Goal: Check status: Check status

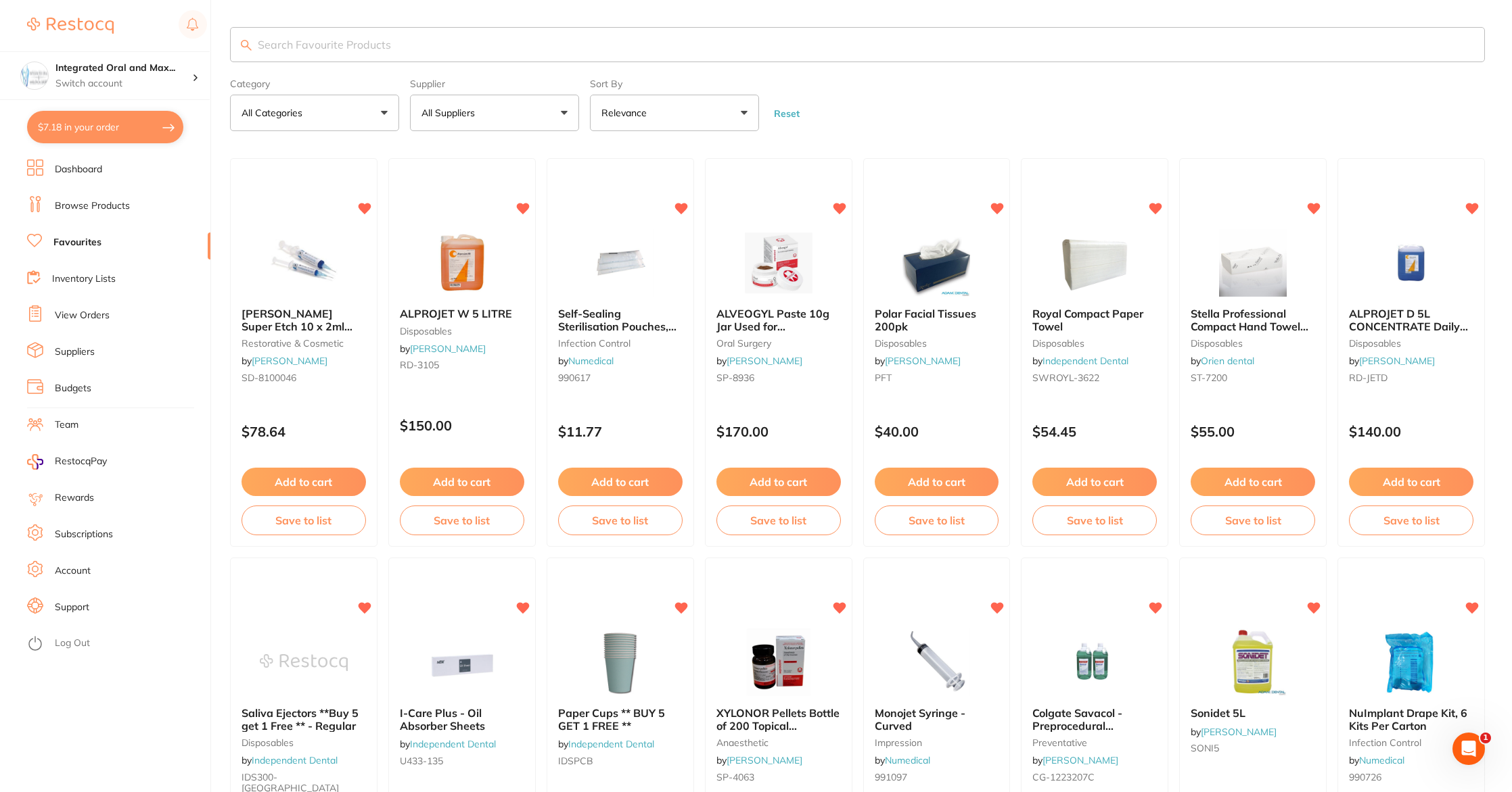
drag, startPoint x: 77, startPoint y: 317, endPoint x: 144, endPoint y: 330, distance: 68.2
click at [77, 317] on link "View Orders" at bounding box center [82, 316] width 55 height 14
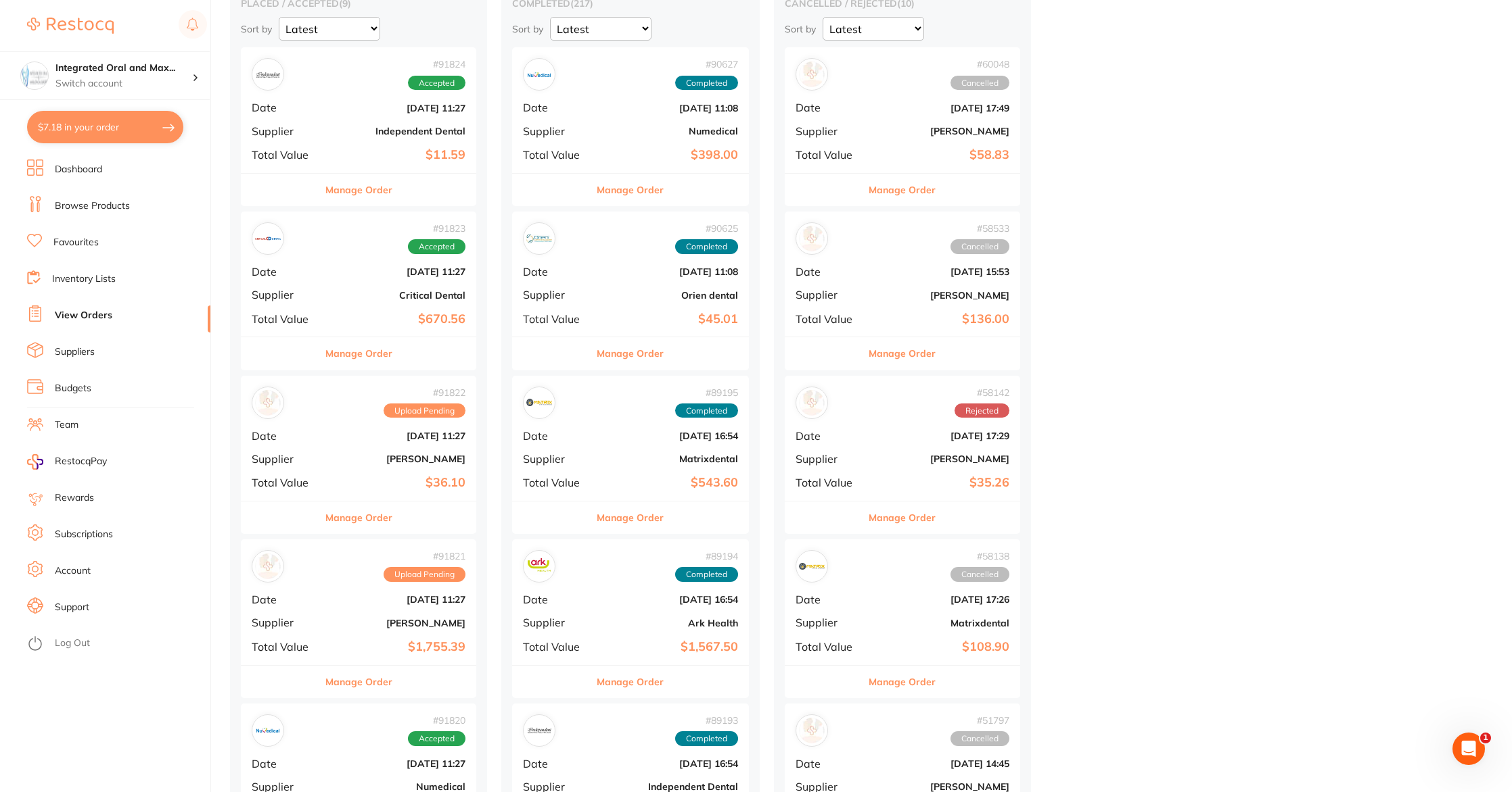
scroll to position [155, 0]
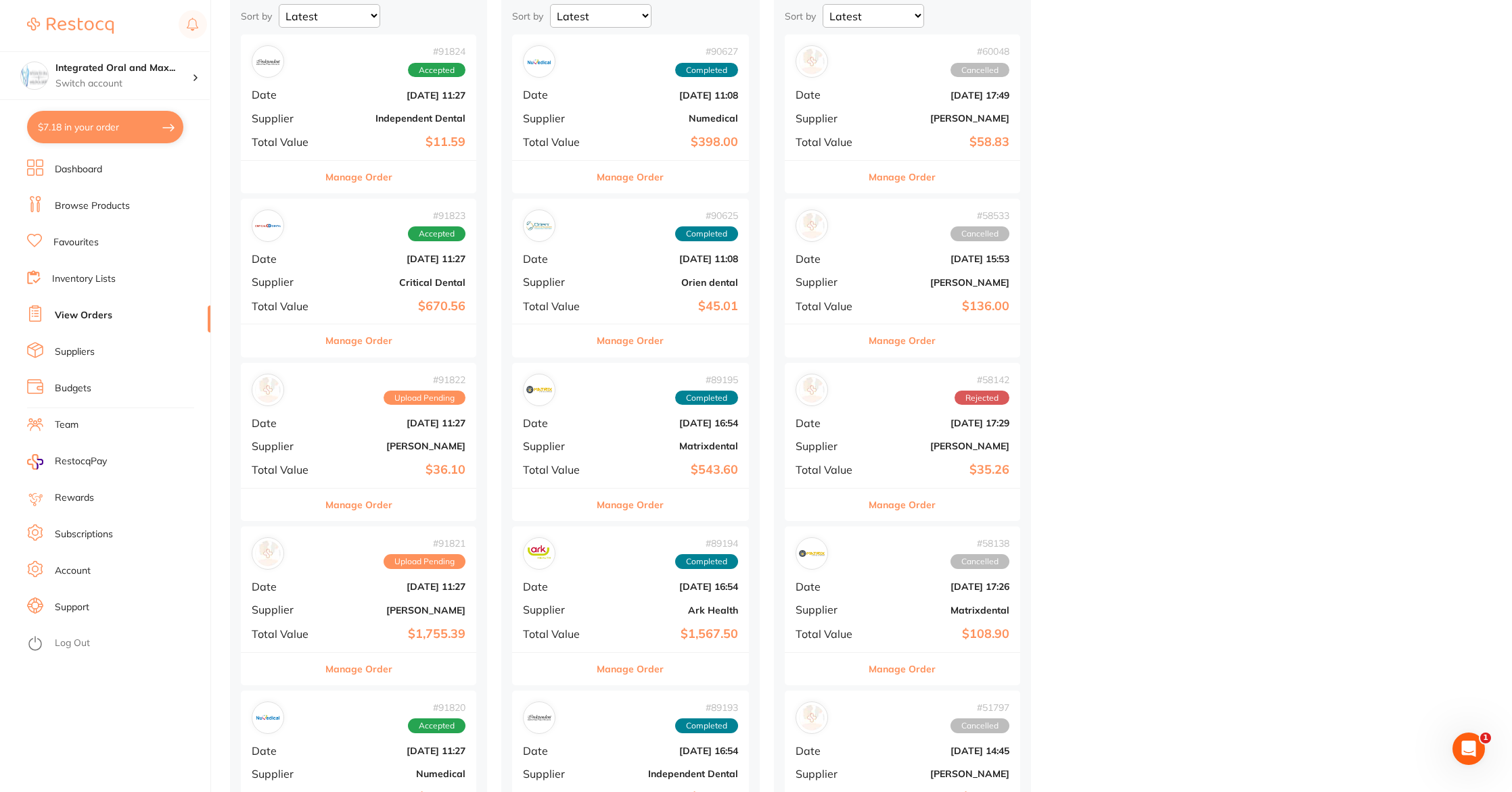
click at [372, 343] on button "Manage Order" at bounding box center [358, 340] width 67 height 33
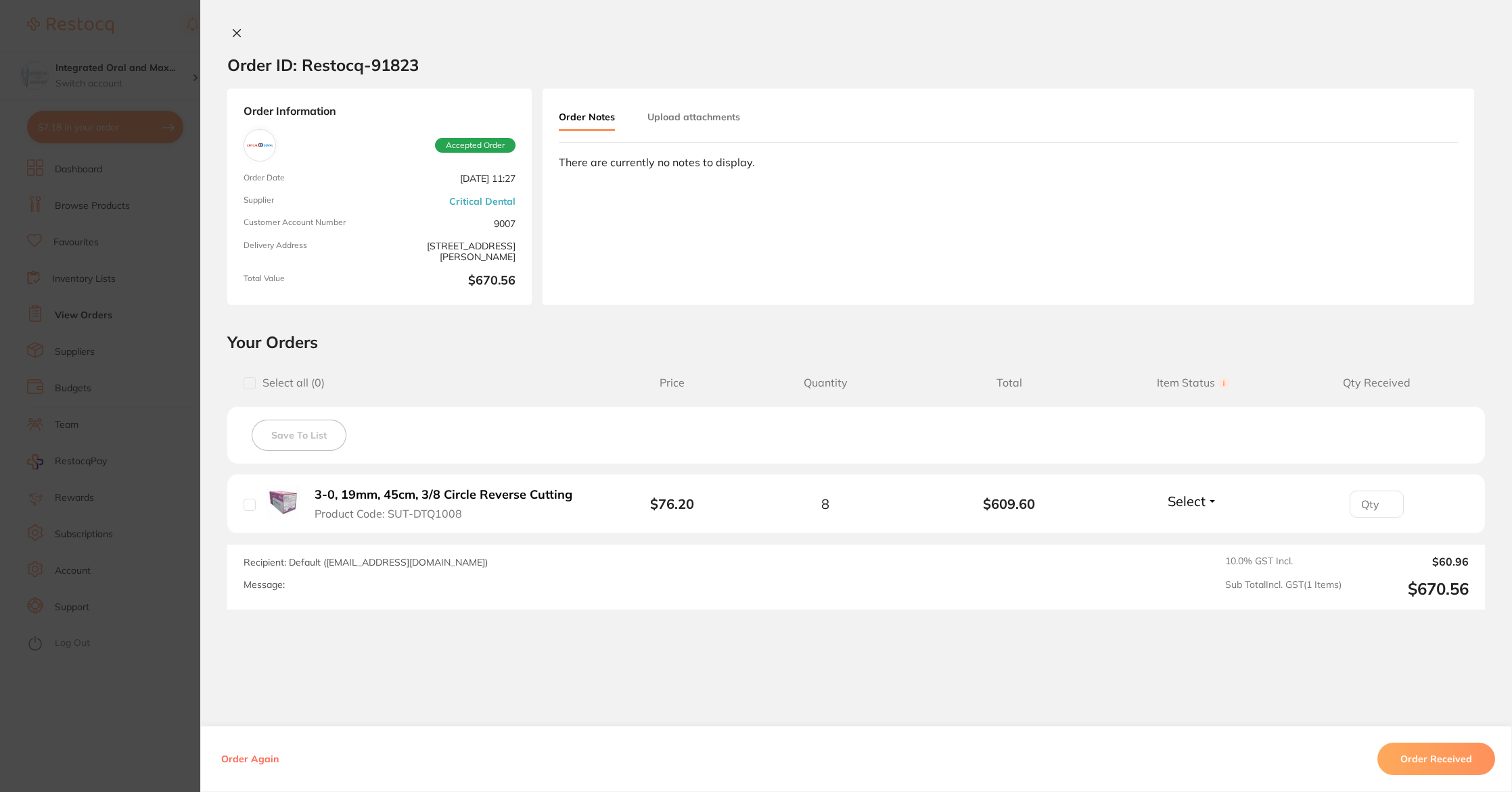
click at [232, 35] on icon at bounding box center [237, 33] width 11 height 11
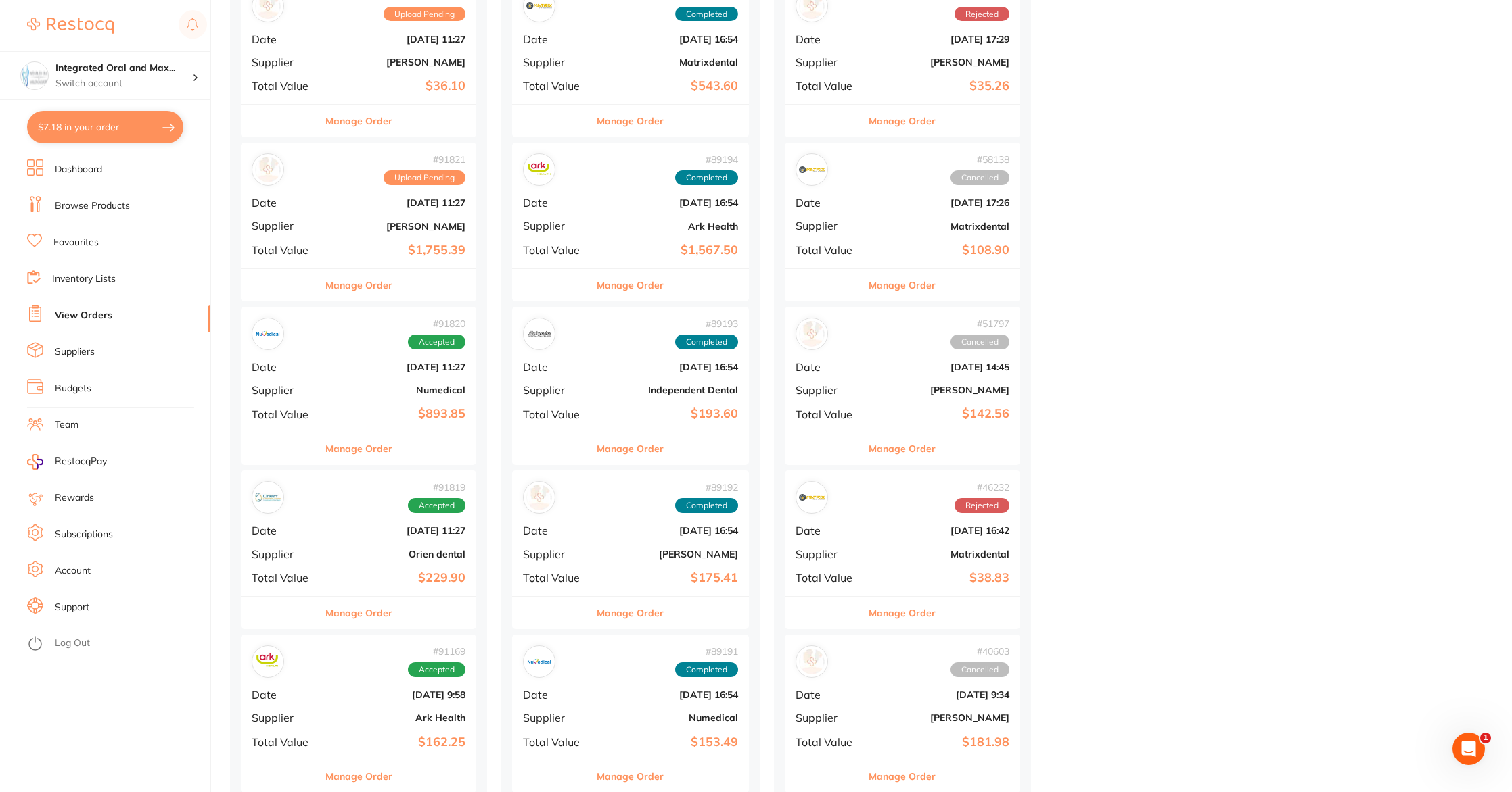
scroll to position [554, 0]
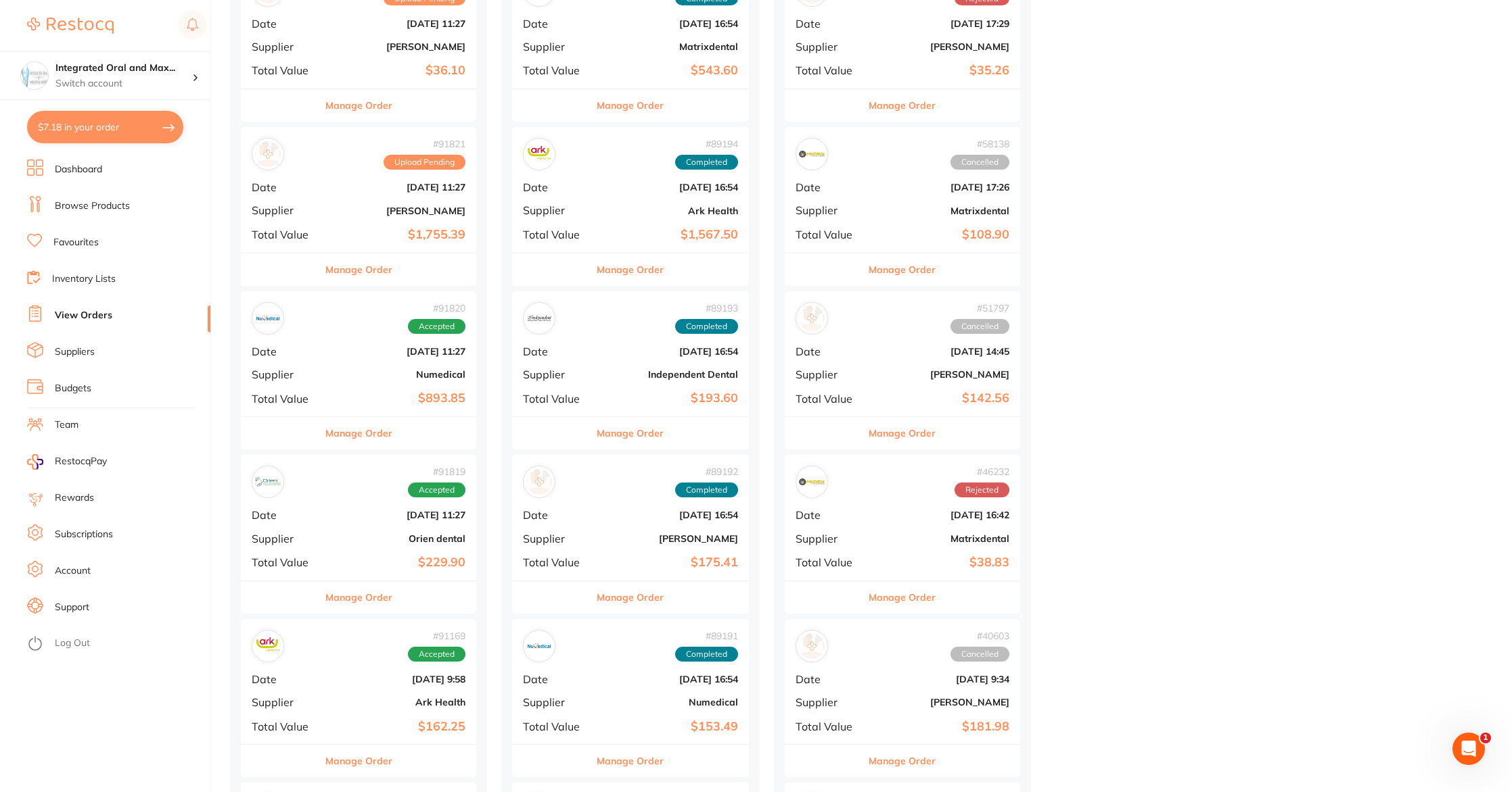
click at [360, 268] on button "Manage Order" at bounding box center [358, 269] width 67 height 33
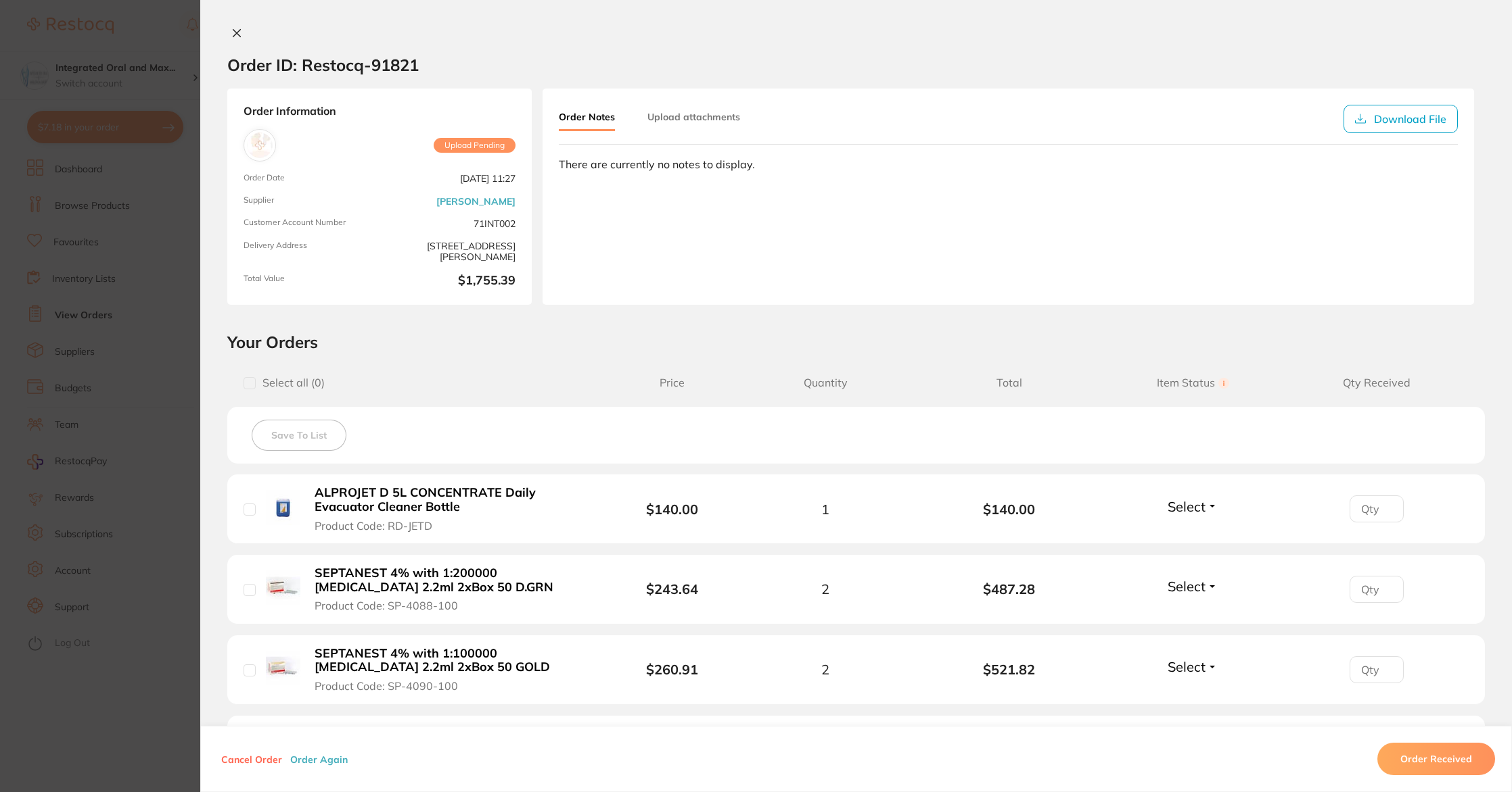
click at [238, 31] on icon at bounding box center [237, 33] width 11 height 11
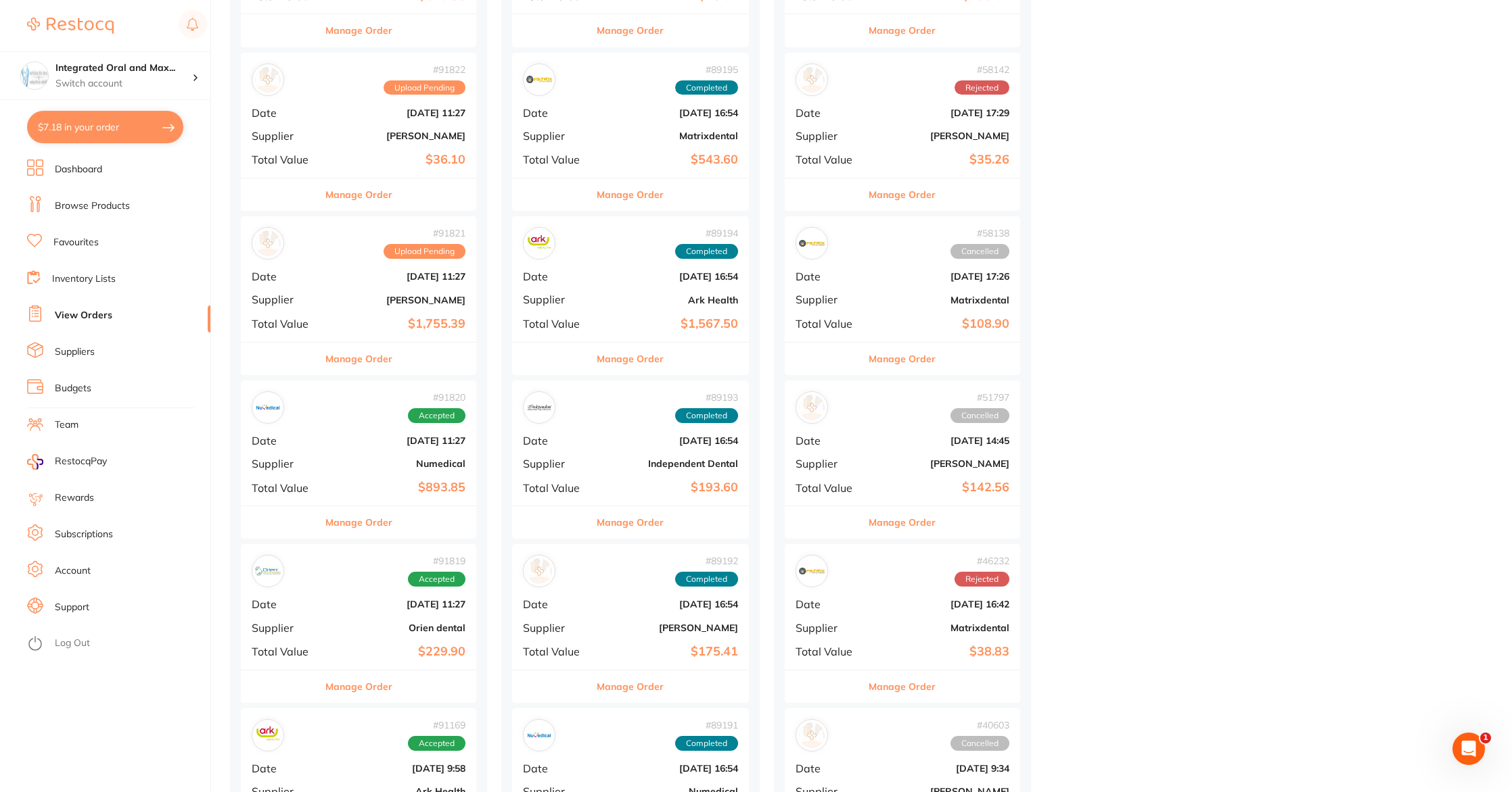
scroll to position [457, 0]
